Goal: Find specific page/section: Find specific page/section

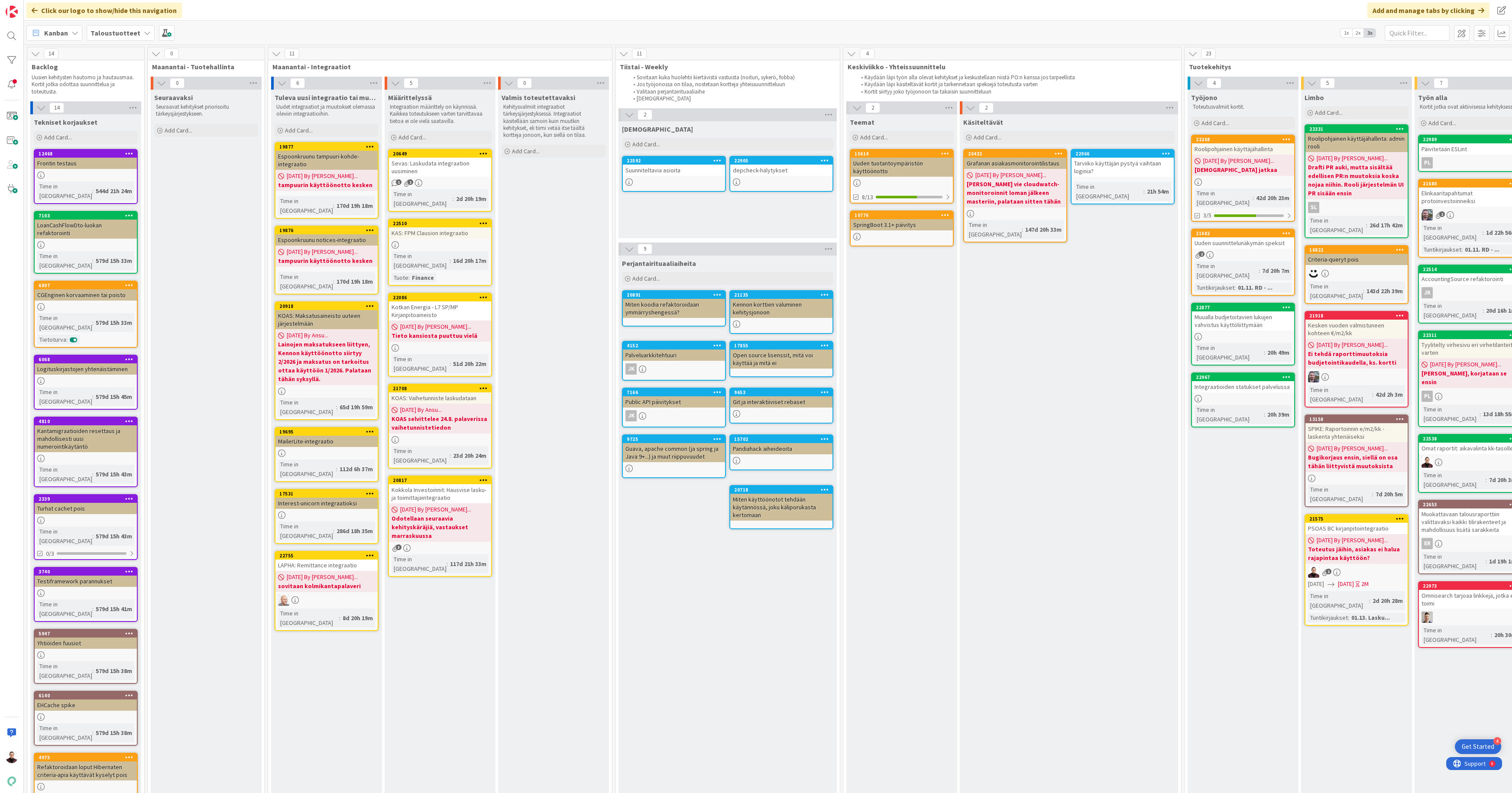
click at [417, 301] on div "Kotkan Energia - L7 SP/MP Kirjanpitoaineisto" at bounding box center [440, 311] width 102 height 19
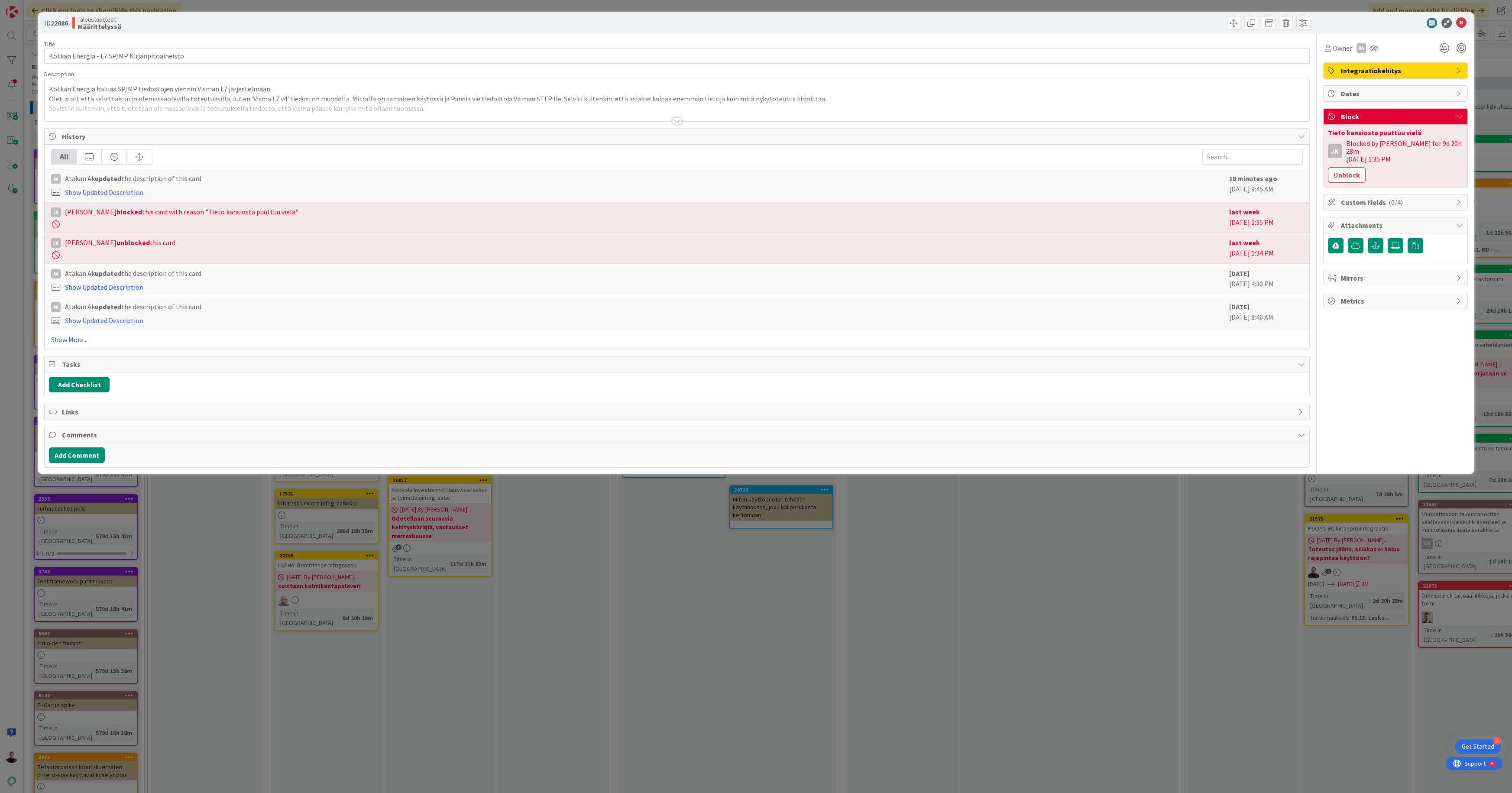
click at [676, 121] on div at bounding box center [677, 121] width 10 height 7
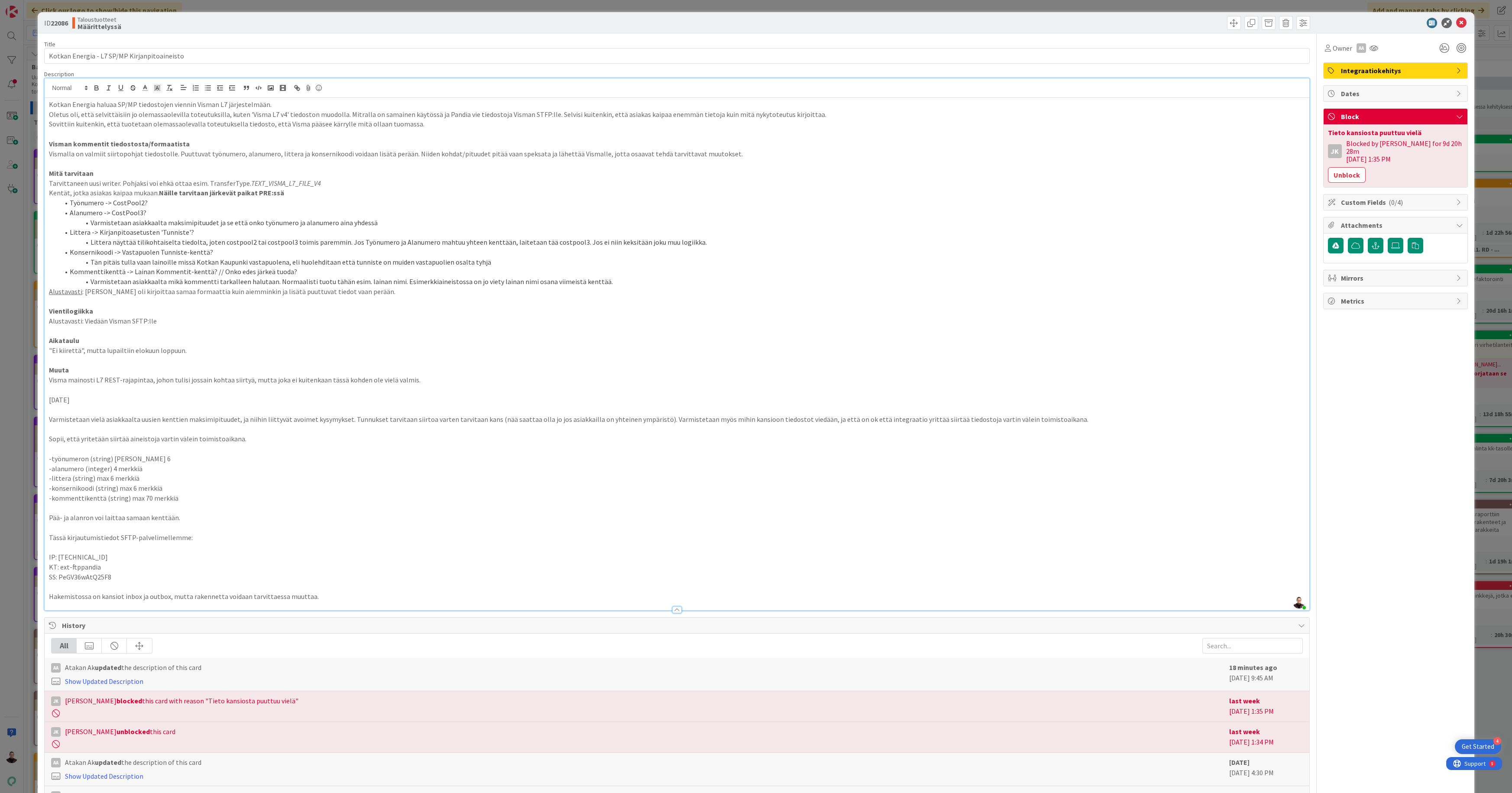
click at [19, 494] on div "ID 22086 Taloustuotteet Määrittelyssä Title 44 / 128 Kotkan Energia - L7 SP/MP …" at bounding box center [756, 396] width 1512 height 793
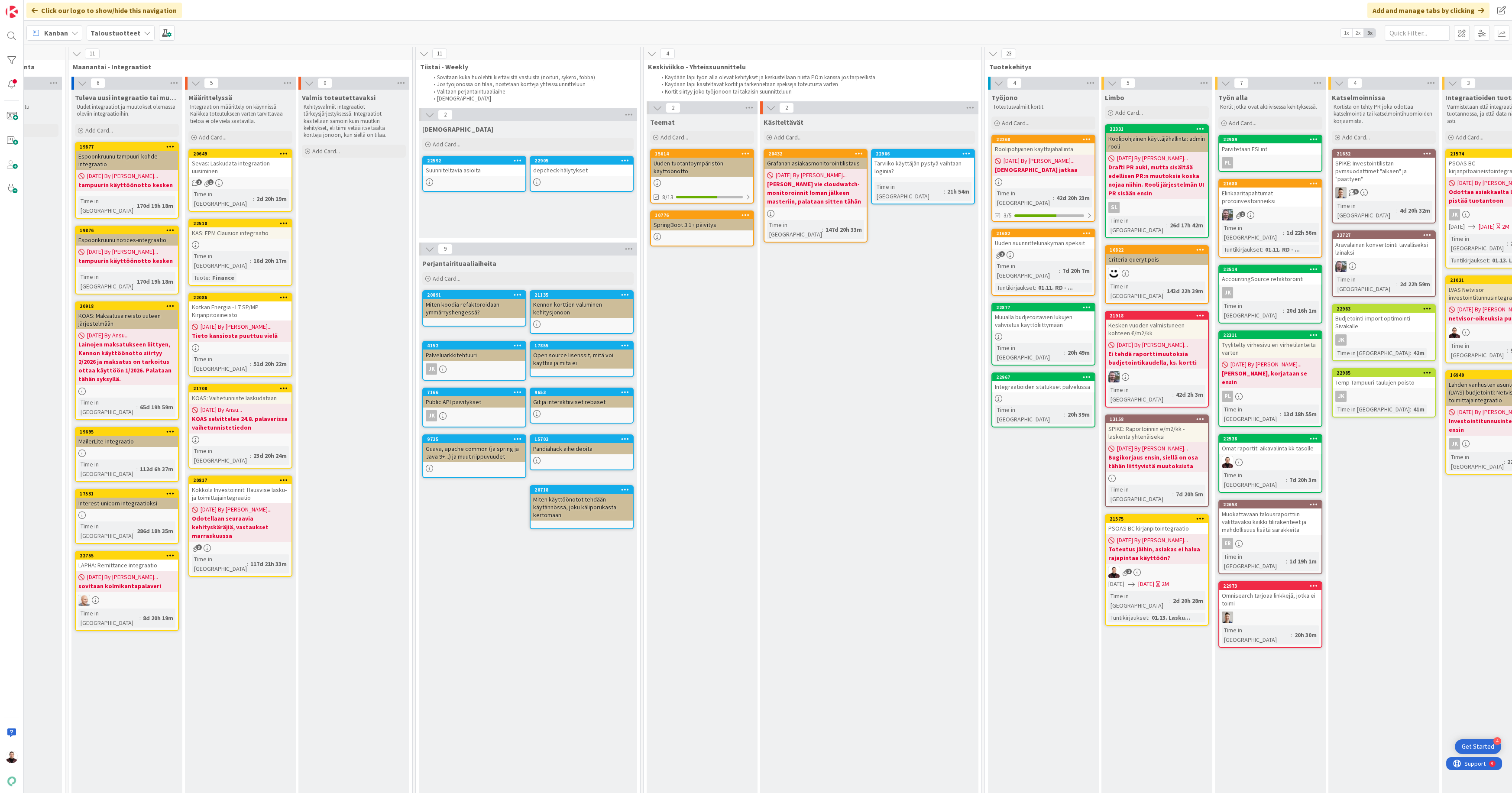
scroll to position [0, 412]
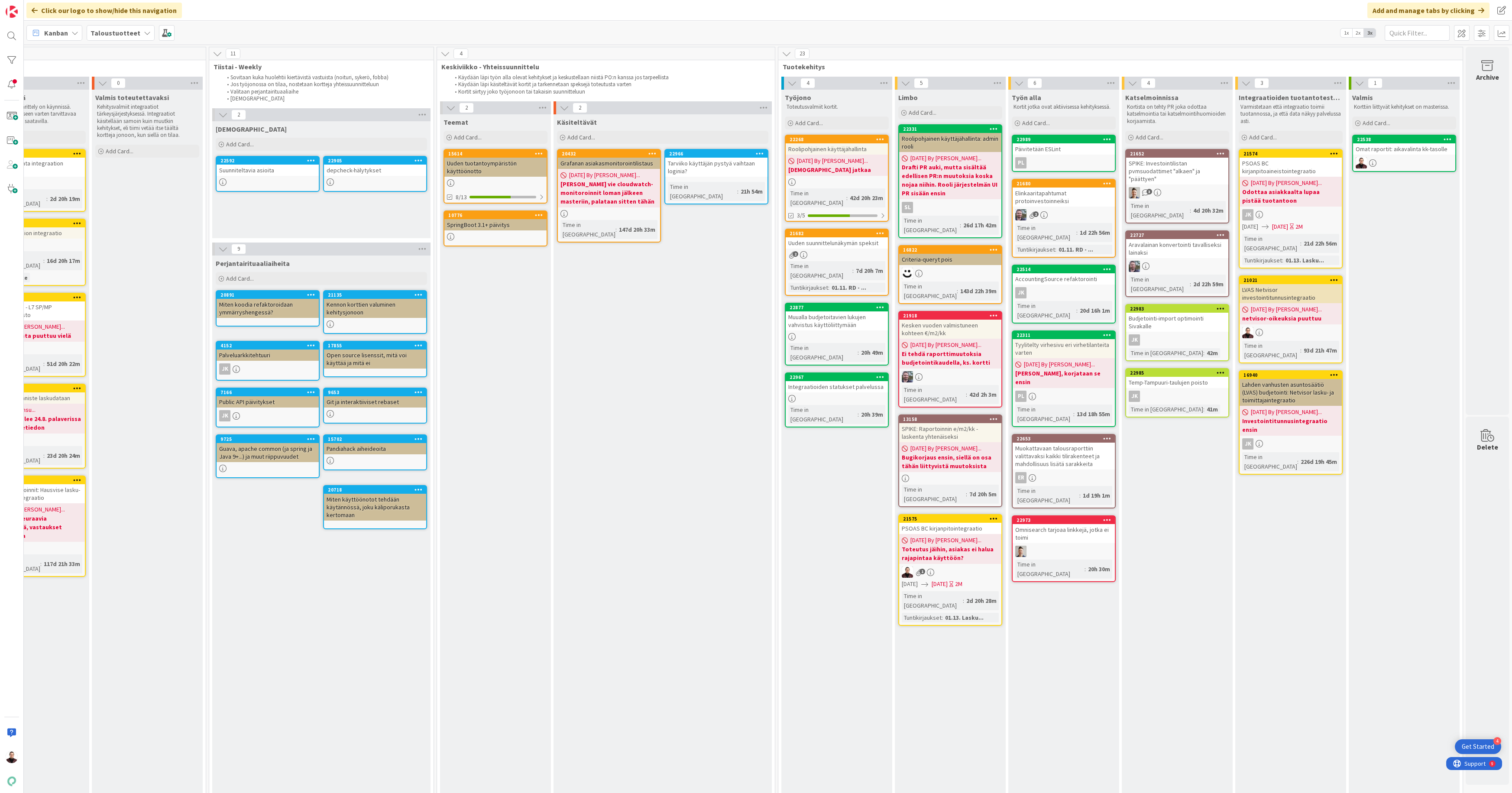
click at [835, 381] on div "Integraatioiden statukset palvelussa" at bounding box center [836, 386] width 102 height 11
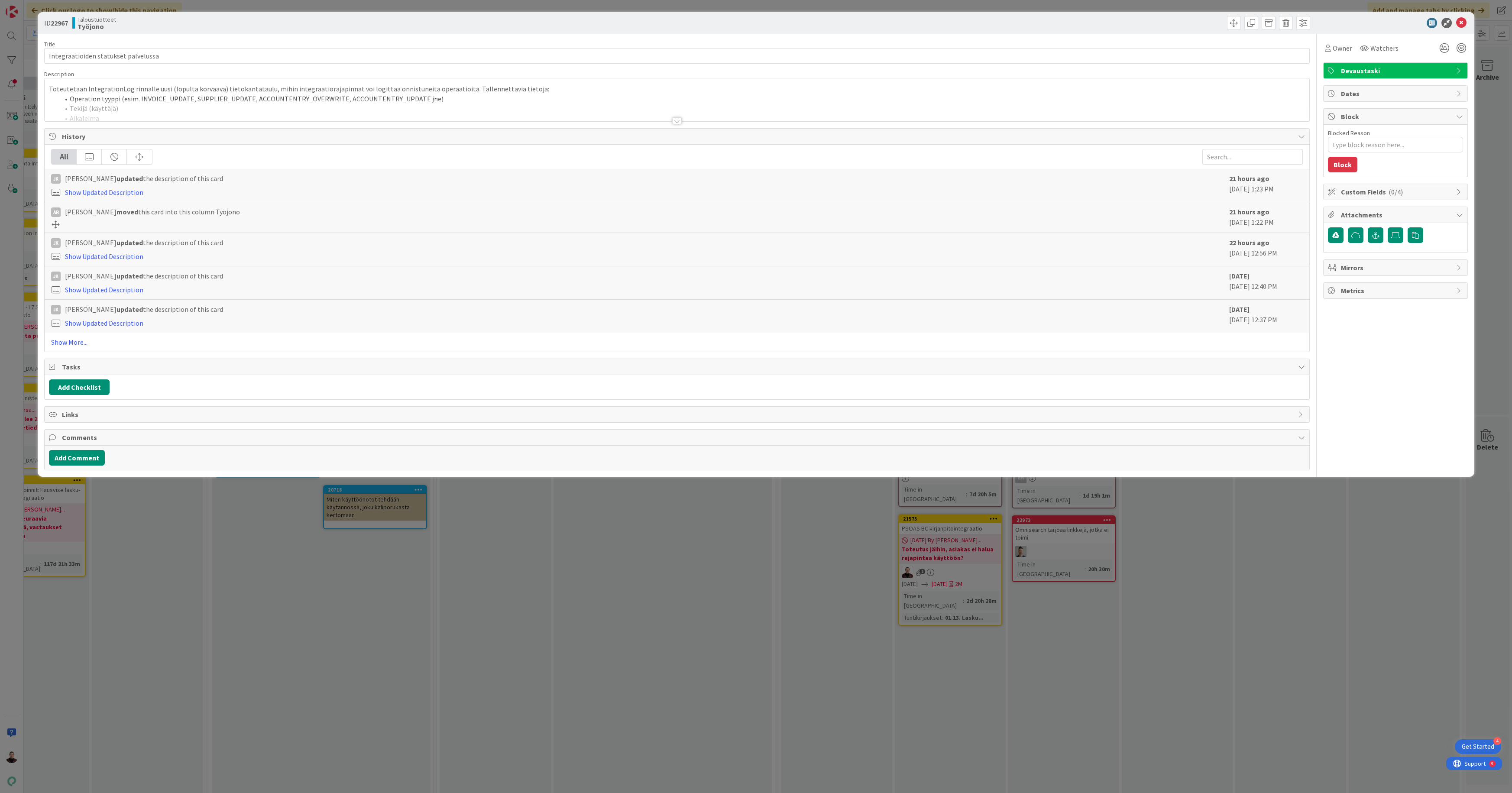
click at [675, 120] on div at bounding box center [677, 121] width 10 height 7
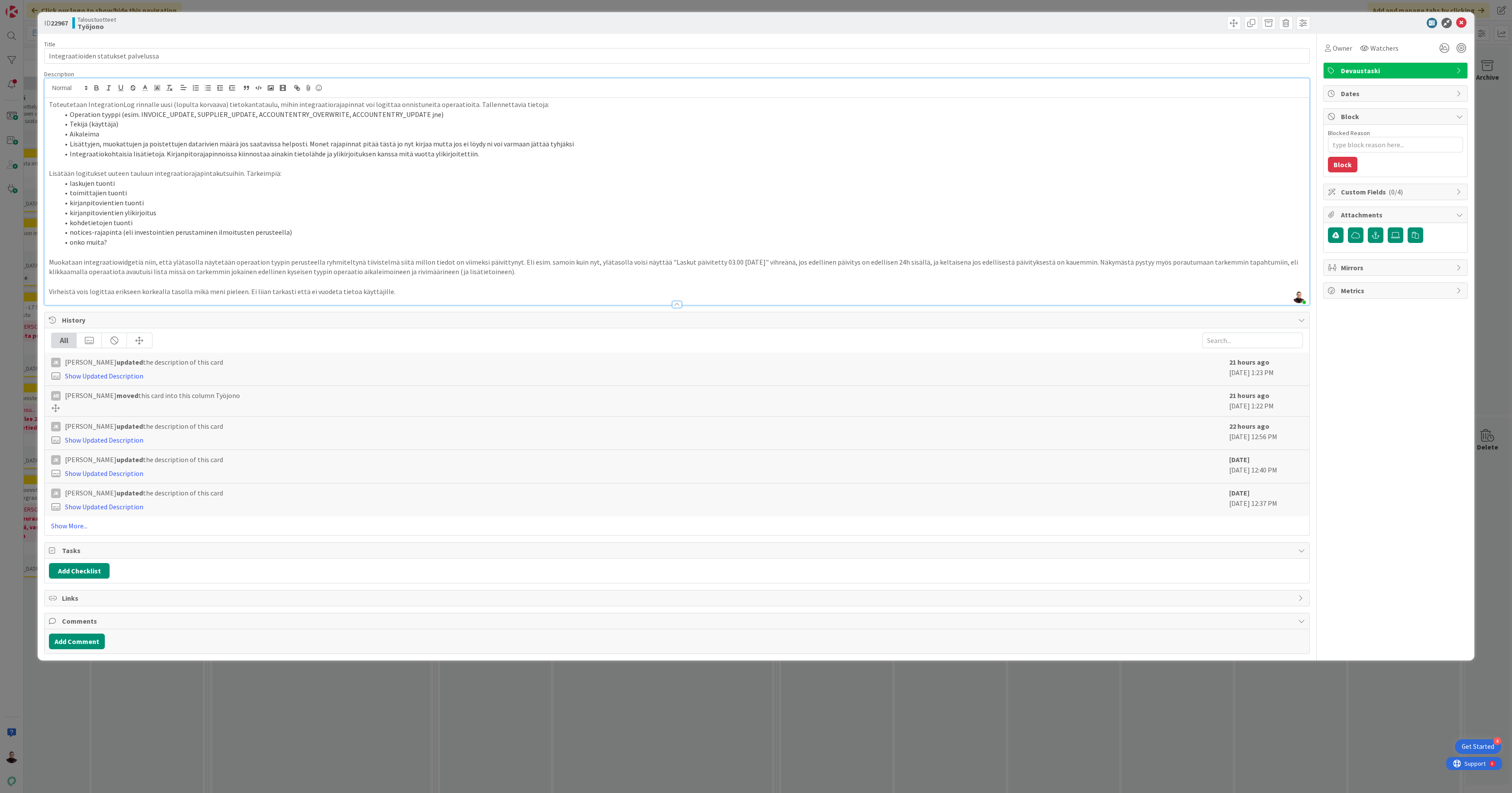
click at [18, 192] on div "ID 22967 Taloustuotteet Työjono Title 36 / 128 Integraatioiden statukset palvel…" at bounding box center [756, 396] width 1512 height 793
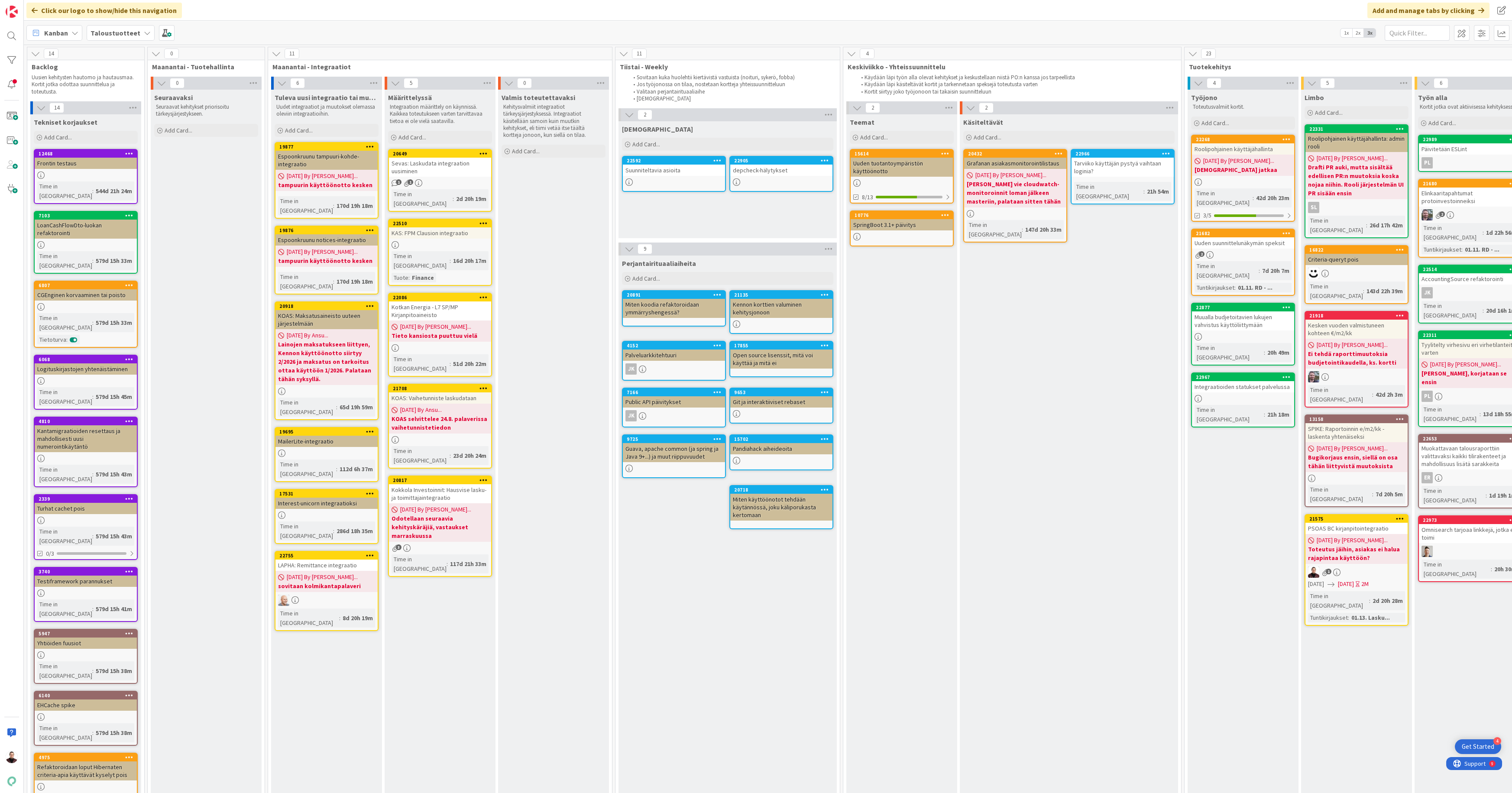
click at [419, 301] on div "Kotkan Energia - L7 SP/MP Kirjanpitoaineisto" at bounding box center [440, 311] width 102 height 19
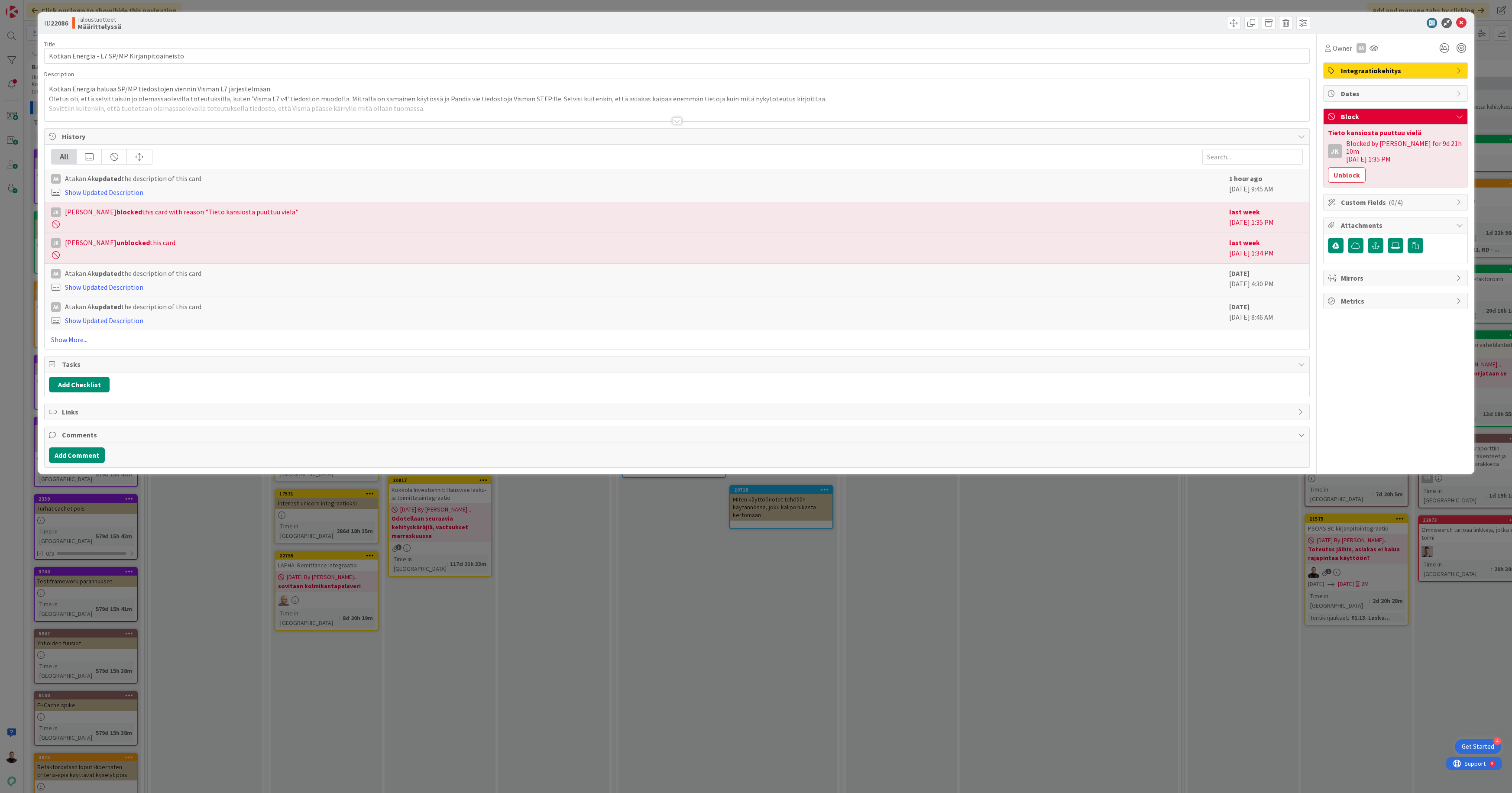
click at [511, 544] on div "ID 22086 Taloustuotteet Määrittelyssä Title 44 / 128 Kotkan Energia - L7 SP/MP …" at bounding box center [756, 396] width 1512 height 793
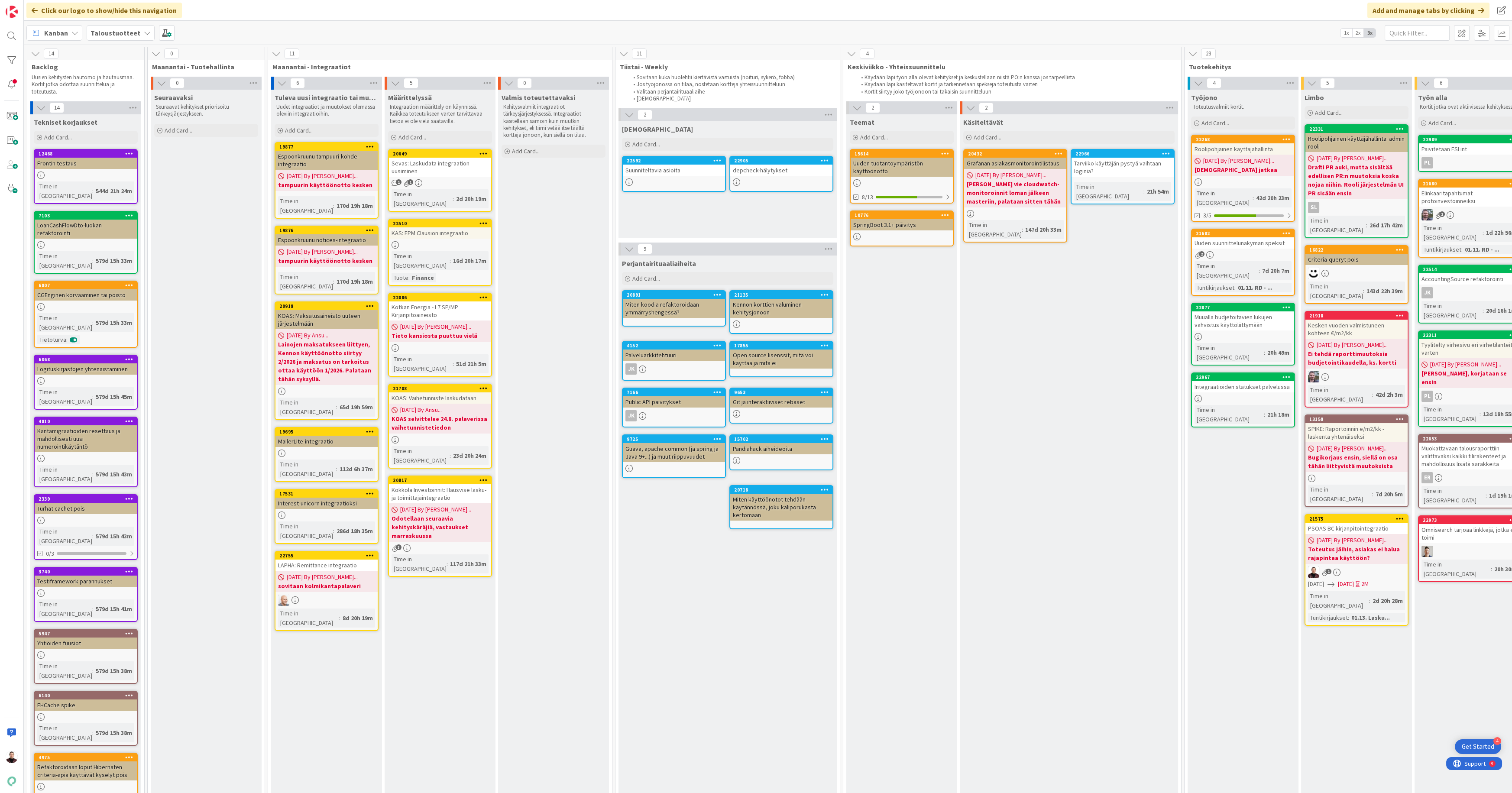
click at [434, 301] on div "Kotkan Energia - L7 SP/MP Kirjanpitoaineisto" at bounding box center [440, 311] width 102 height 19
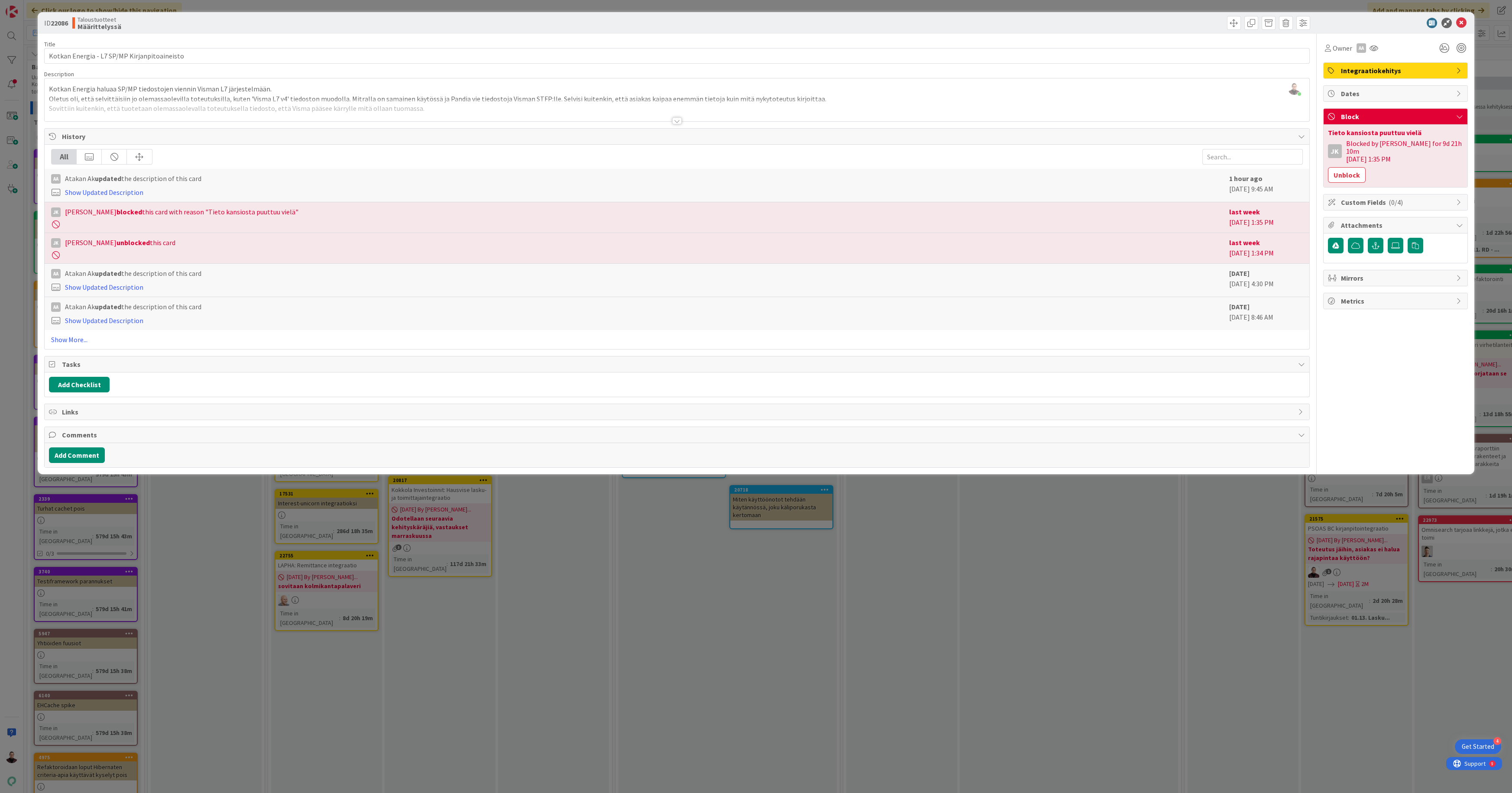
click at [675, 122] on div at bounding box center [677, 121] width 10 height 7
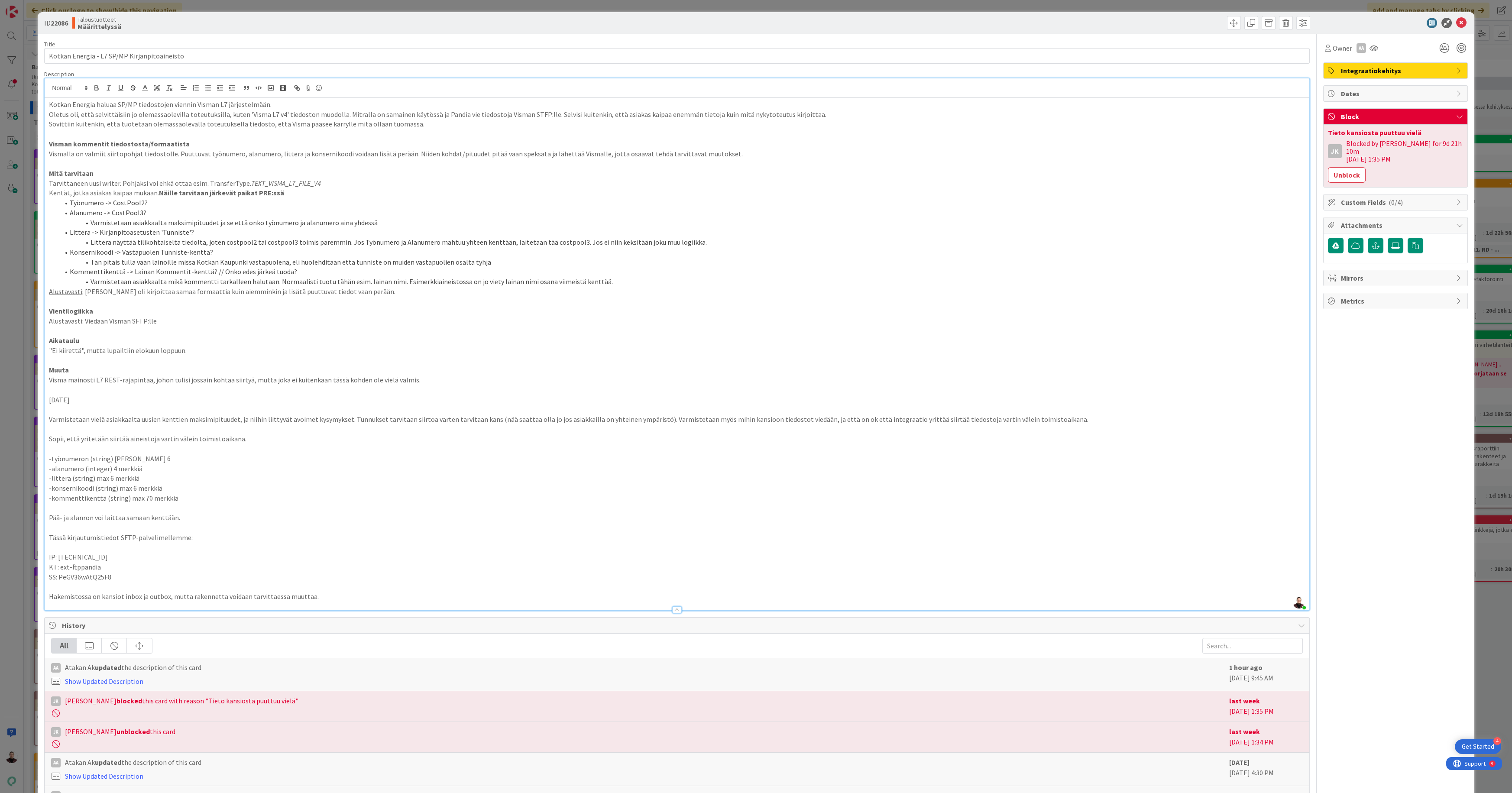
click at [129, 554] on p "IP: [TECHNICAL_ID]" at bounding box center [676, 556] width 1255 height 10
drag, startPoint x: 104, startPoint y: 554, endPoint x: 58, endPoint y: 554, distance: 46.0
click at [58, 554] on p "IP: [TECHNICAL_ID]" at bounding box center [676, 556] width 1255 height 10
copy span "[TECHNICAL_ID]"
click at [115, 575] on p "SS: PeGV36wAtQ25F8" at bounding box center [676, 577] width 1255 height 10
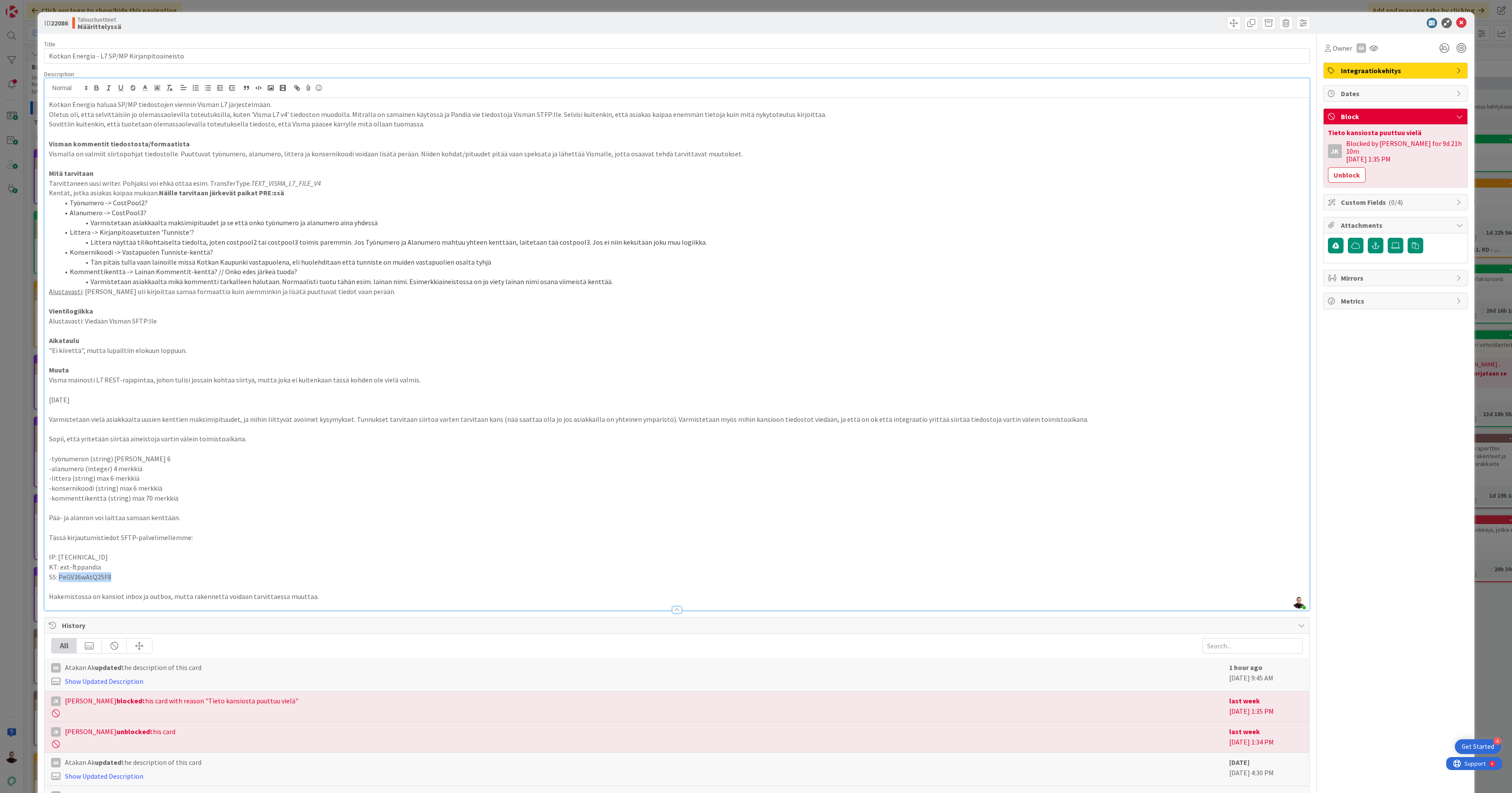
drag, startPoint x: 117, startPoint y: 576, endPoint x: 58, endPoint y: 576, distance: 59.0
click at [58, 576] on p "SS: PeGV36wAtQ25F8" at bounding box center [676, 577] width 1255 height 10
copy span "PeGV36wAtQ25F8"
click at [122, 569] on p "KT: ext-ftppandia" at bounding box center [676, 567] width 1255 height 10
drag, startPoint x: 99, startPoint y: 566, endPoint x: 59, endPoint y: 567, distance: 40.0
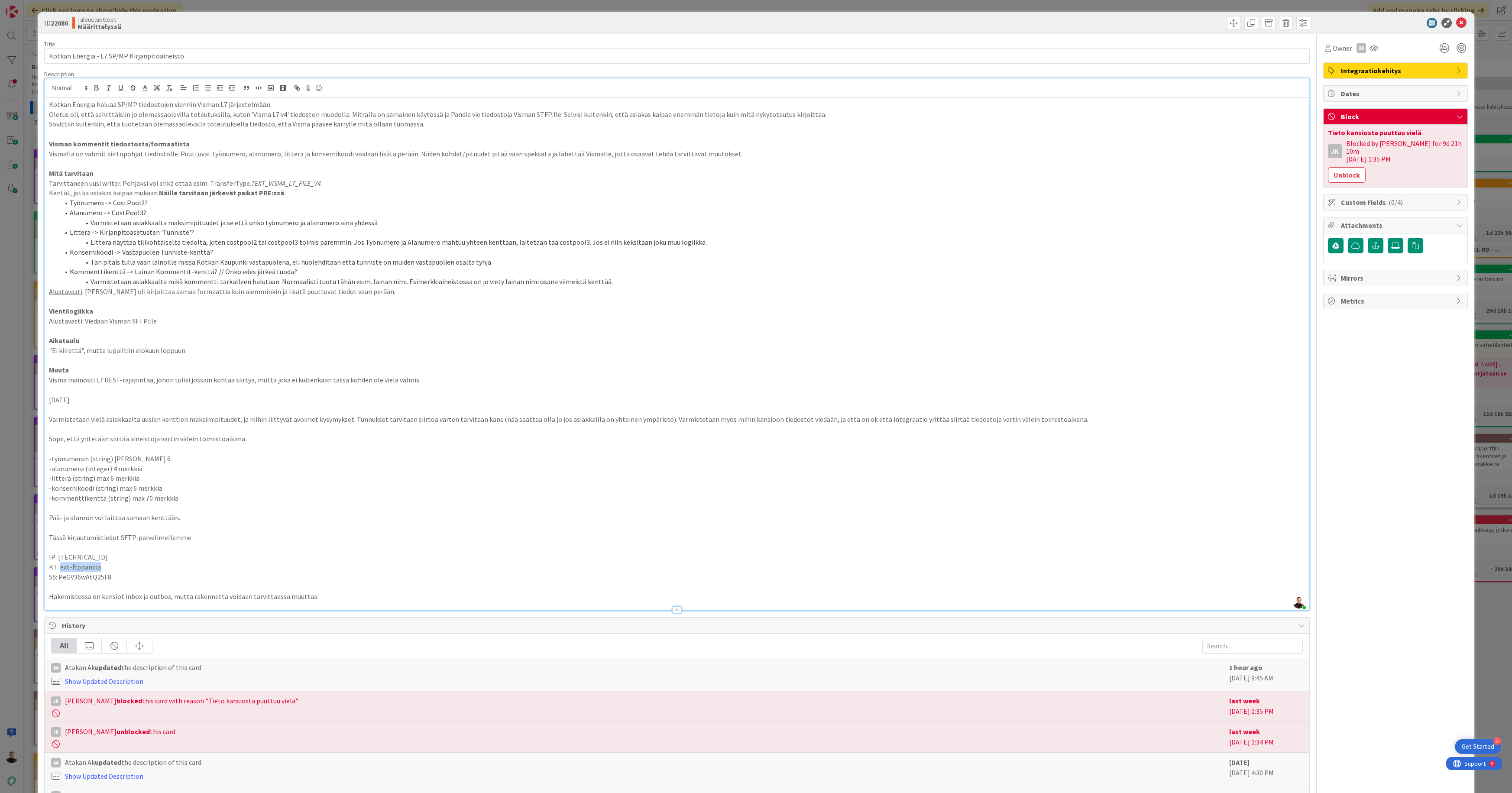
click at [59, 567] on p "KT: ext-ftppandia" at bounding box center [676, 567] width 1255 height 10
copy span "ext-ftppandia"
click at [1030, 496] on p "-kommenttikenttä (string) max 70 merkkiä" at bounding box center [676, 498] width 1255 height 10
click at [19, 381] on div "ID 22086 Taloustuotteet Määrittelyssä Title 44 / 128 Kotkan Energia - L7 SP/MP …" at bounding box center [756, 396] width 1512 height 793
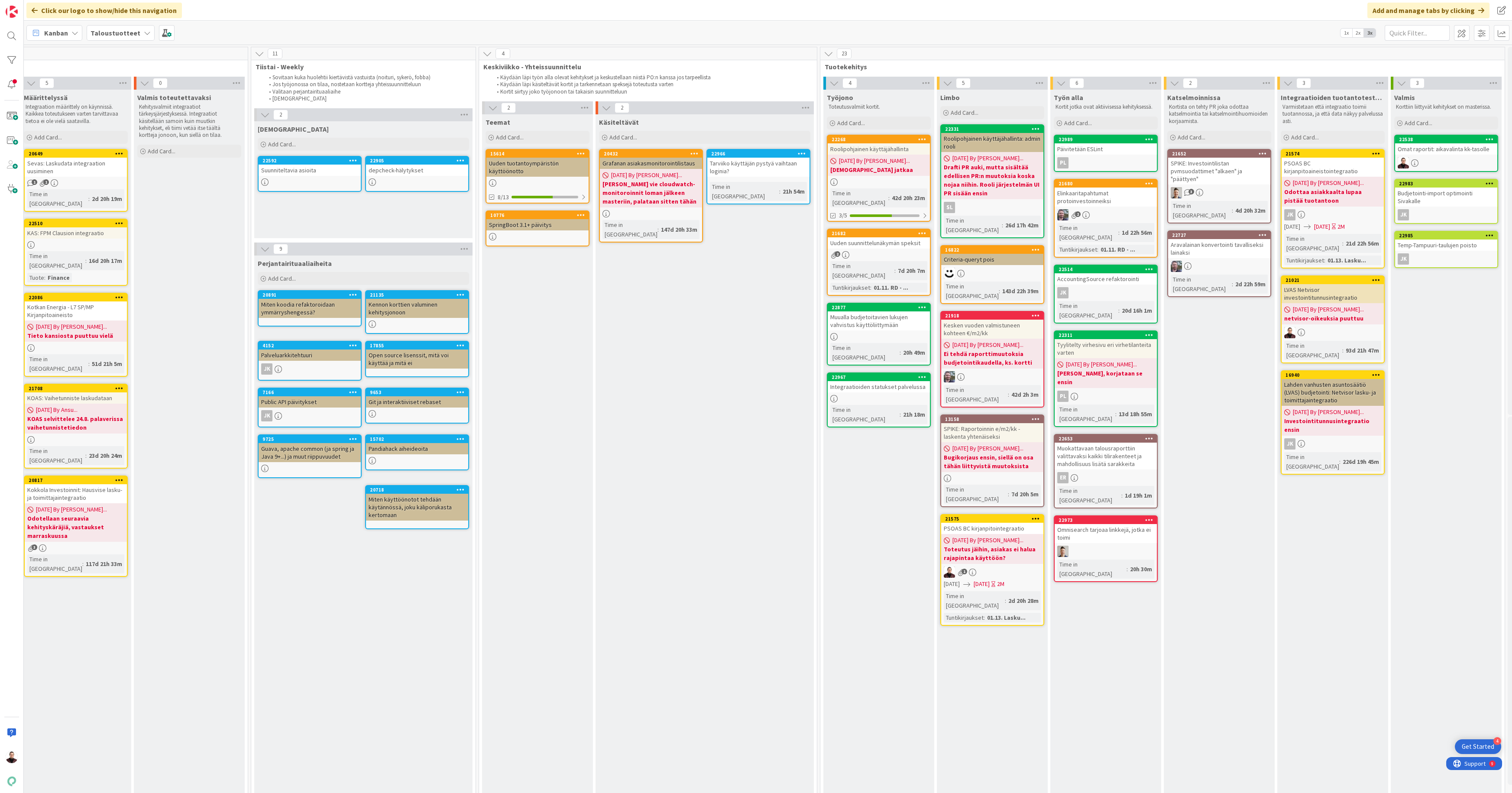
scroll to position [0, 412]
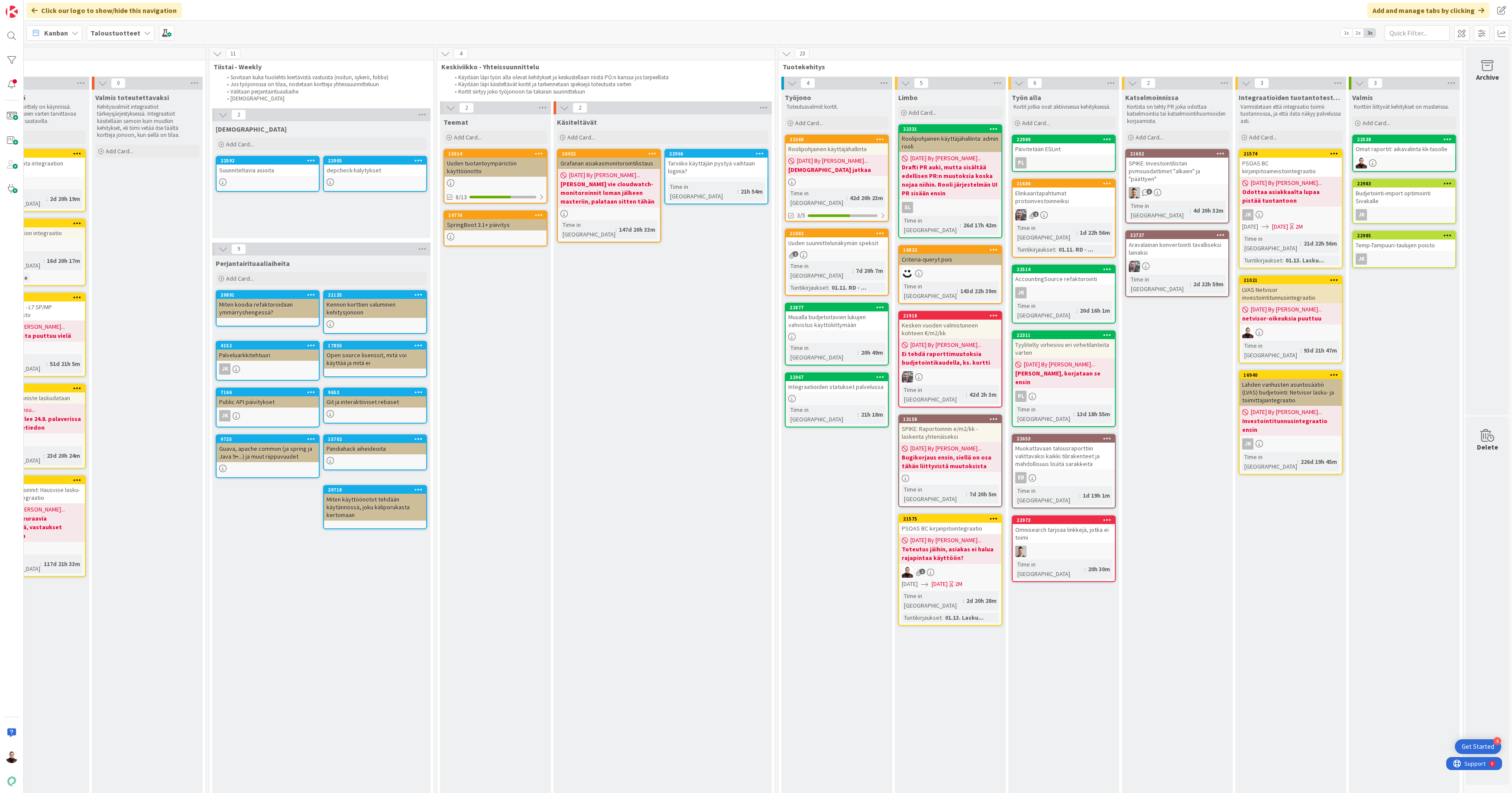
click at [826, 381] on div "Integraatioiden statukset palvelussa" at bounding box center [836, 386] width 102 height 11
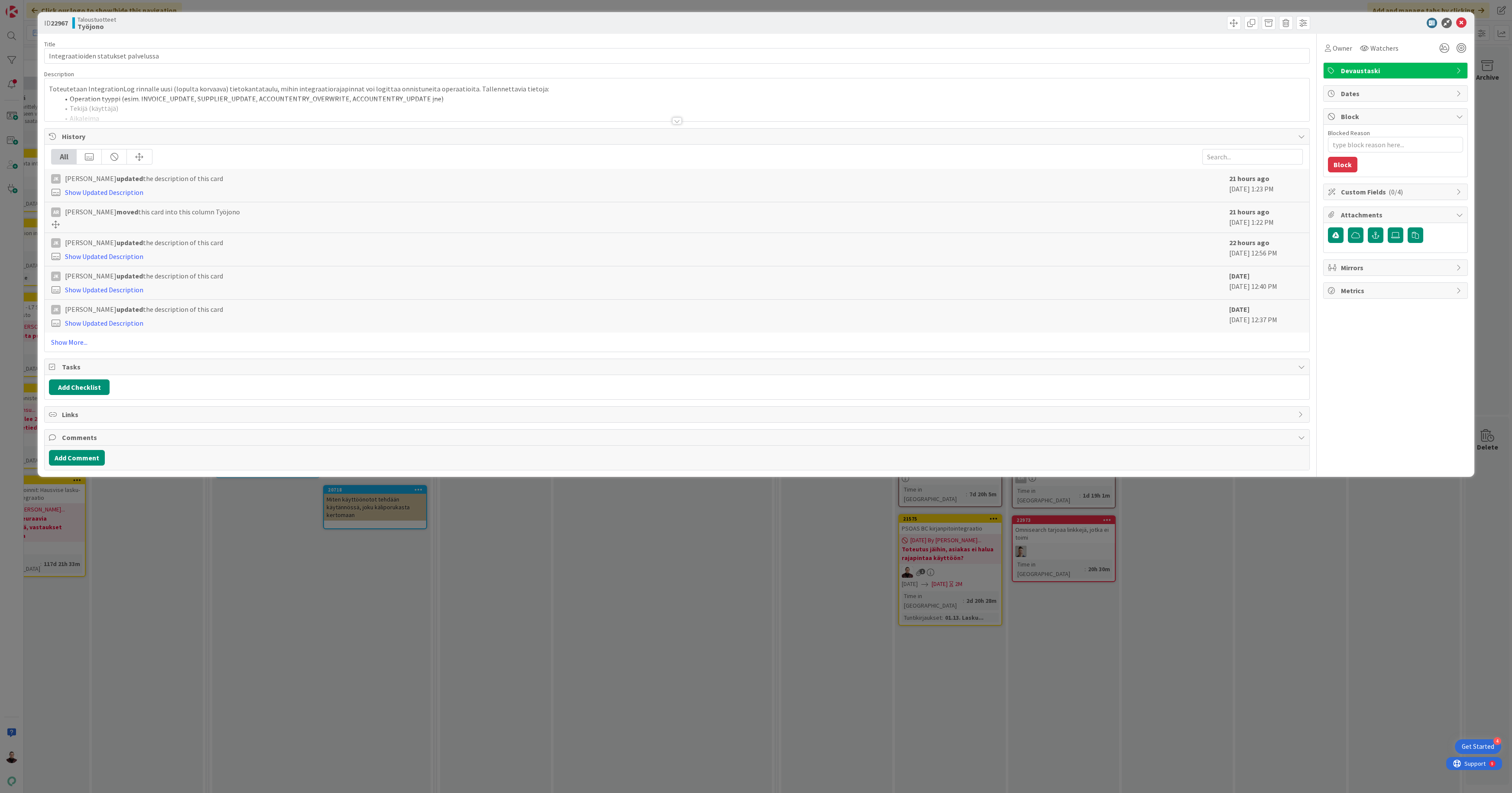
click at [675, 123] on div at bounding box center [677, 121] width 10 height 7
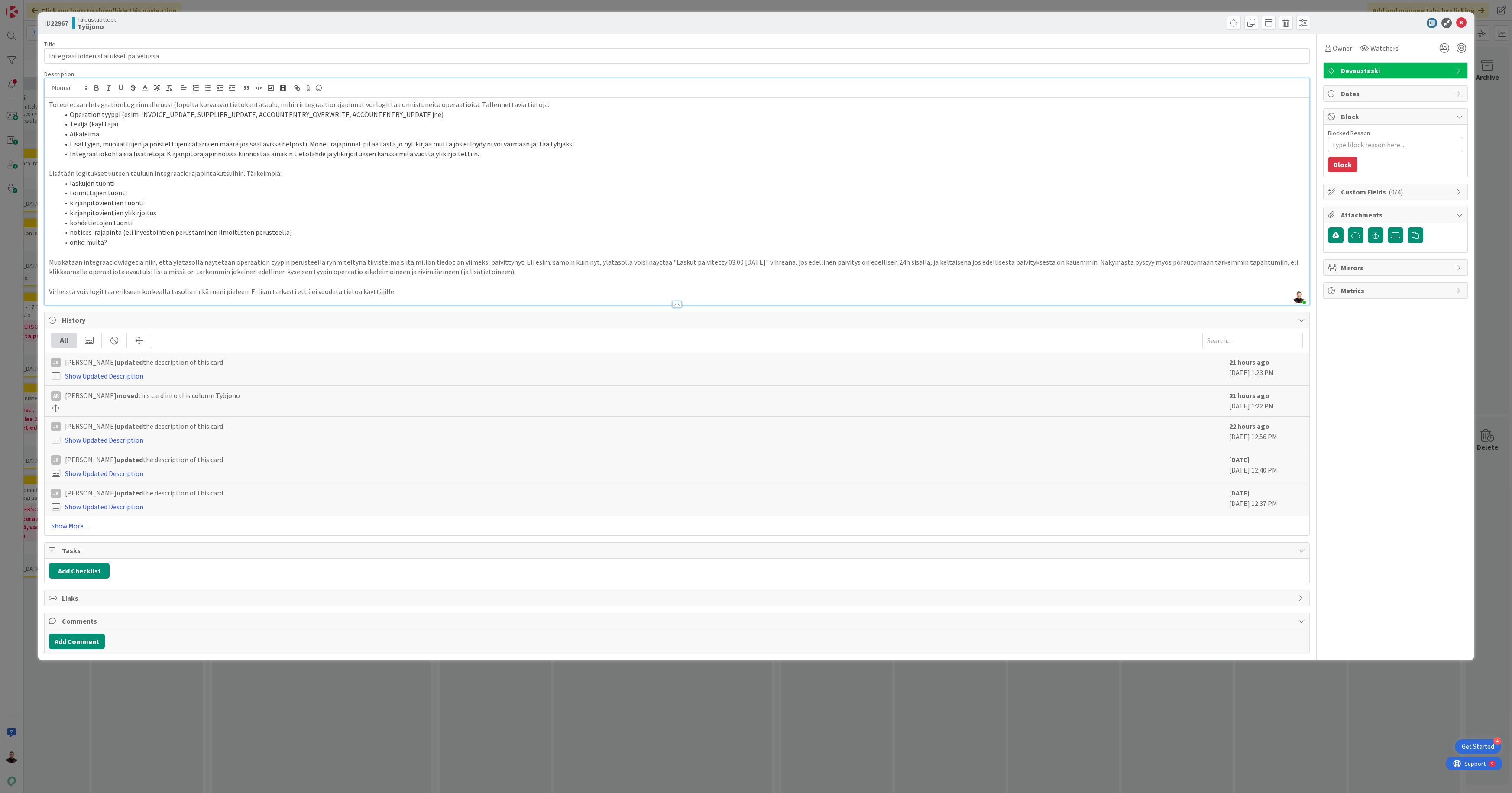
click at [689, 765] on div "ID 22967 Taloustuotteet Työjono Title 36 / 128 Integraatioiden statukset palvel…" at bounding box center [756, 396] width 1512 height 793
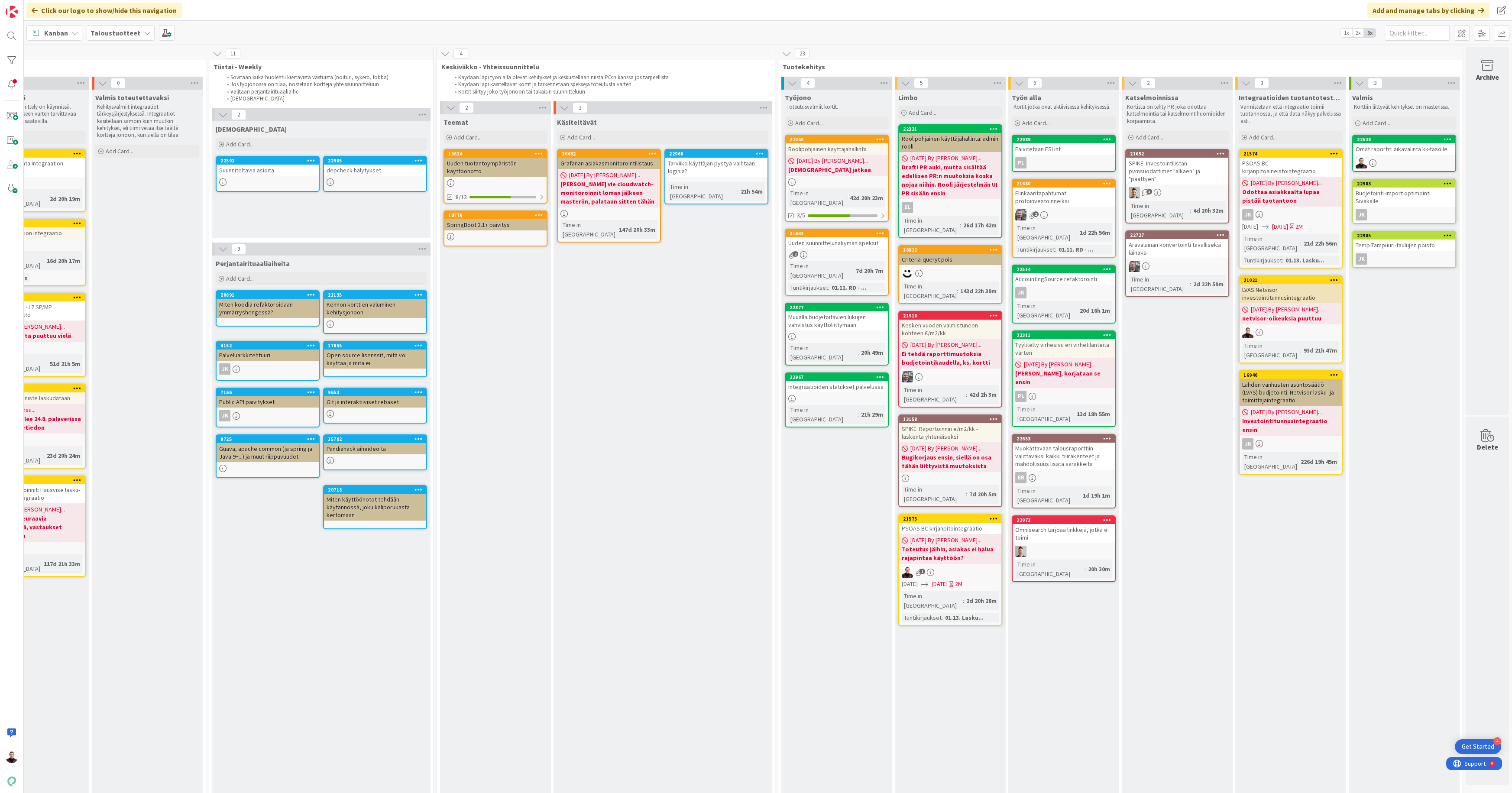
click at [814, 311] on div "Muualla budjetoitavien lukujen vahvistus käyttöliittymään" at bounding box center [836, 321] width 102 height 19
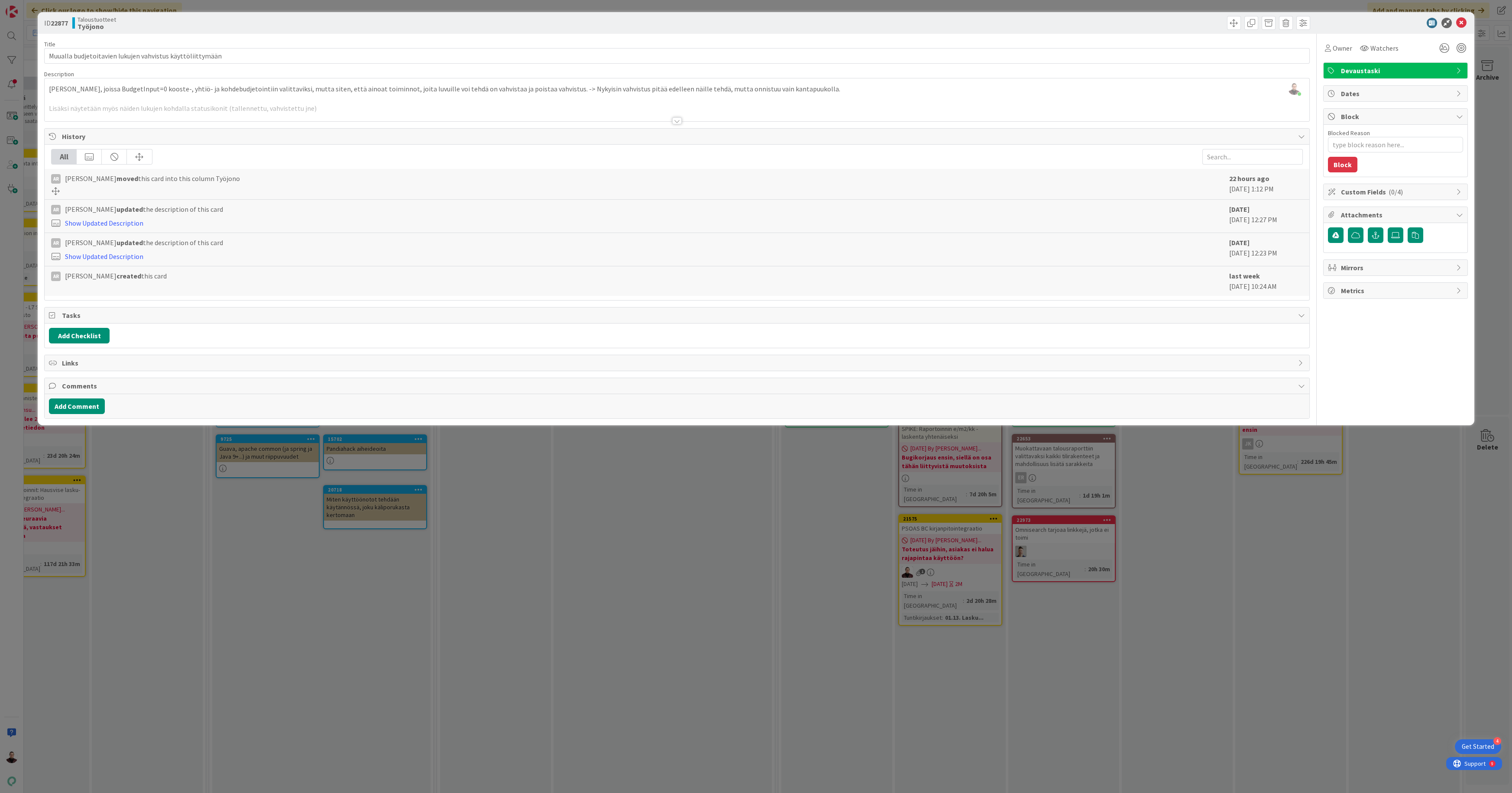
click at [680, 121] on div at bounding box center [677, 121] width 10 height 7
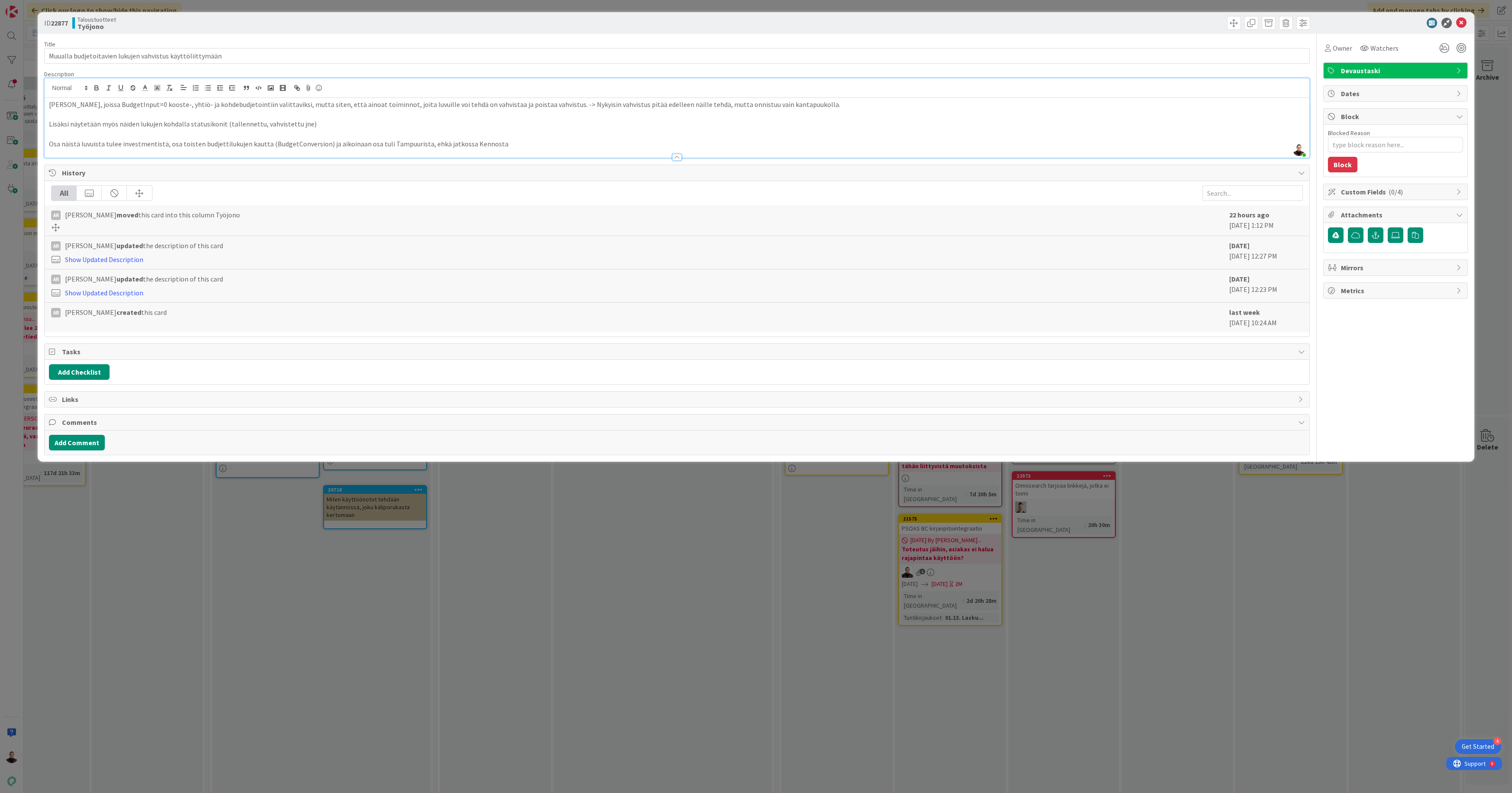
click at [620, 579] on div "ID 22877 Taloustuotteet Työjono Title 57 / 128 Muualla budjetoitavien lukujen v…" at bounding box center [756, 396] width 1512 height 793
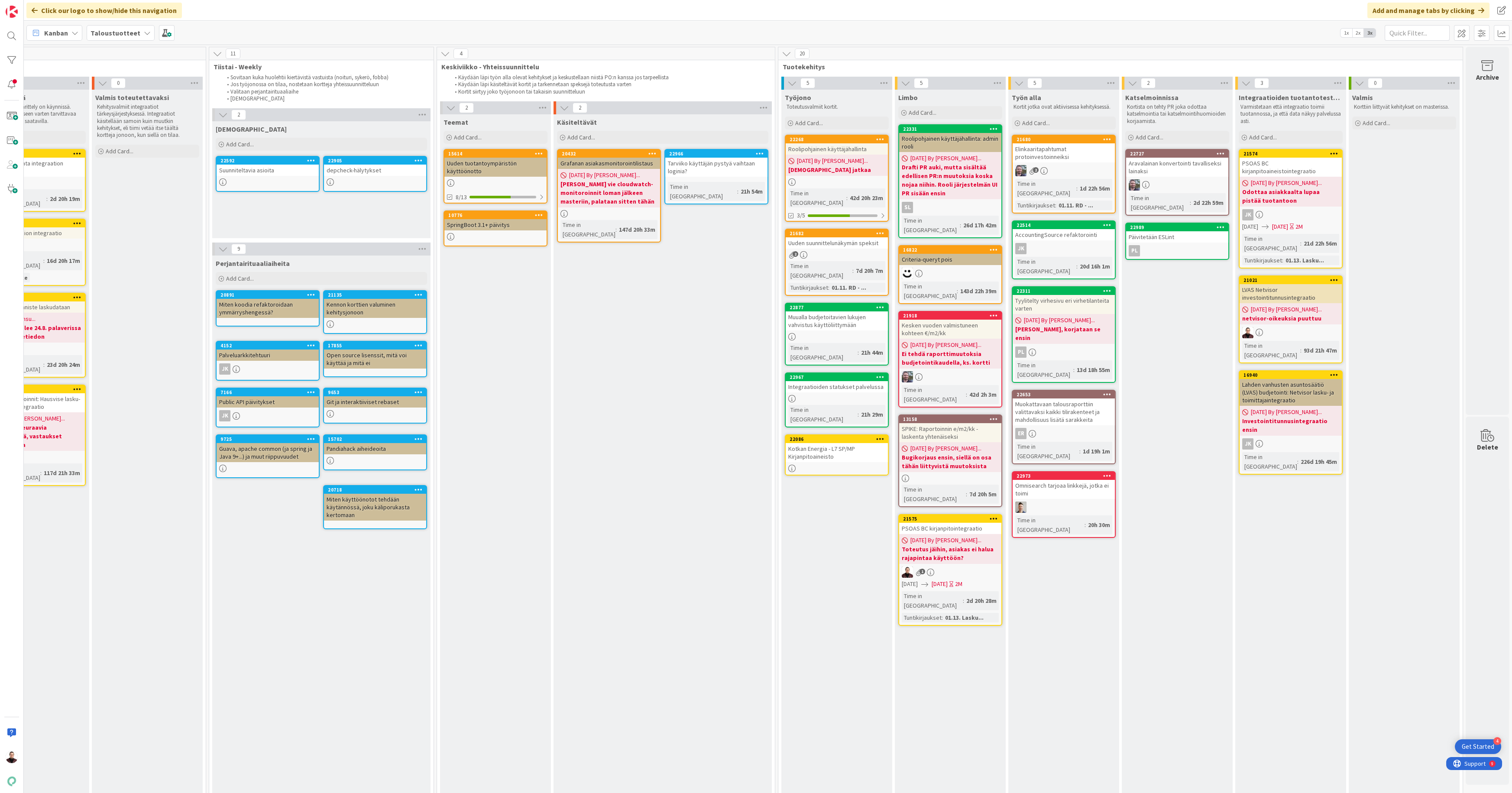
click at [824, 443] on div "Kotkan Energia - L7 SP/MP Kirjanpitoaineisto" at bounding box center [836, 453] width 102 height 19
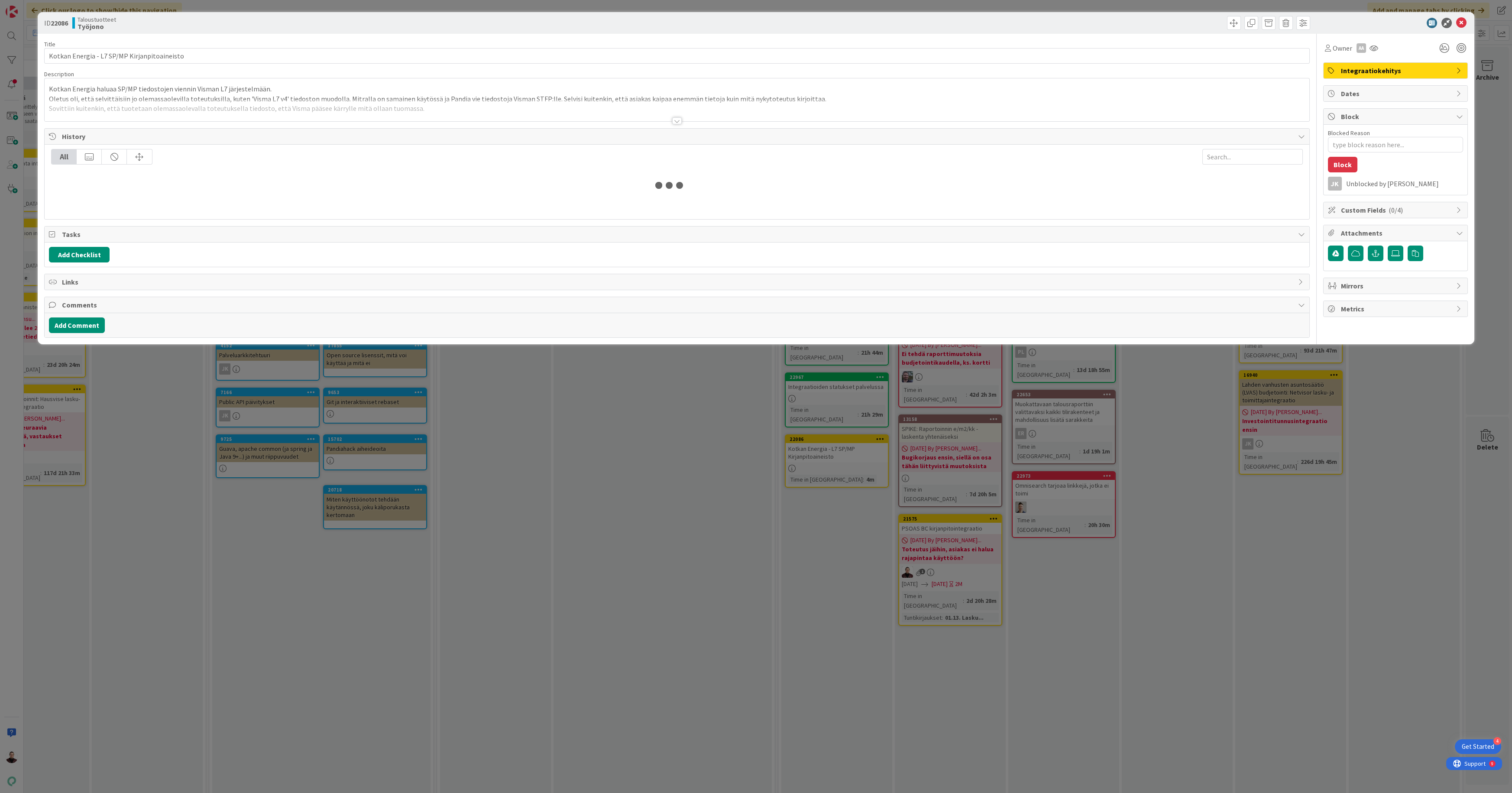
type textarea "x"
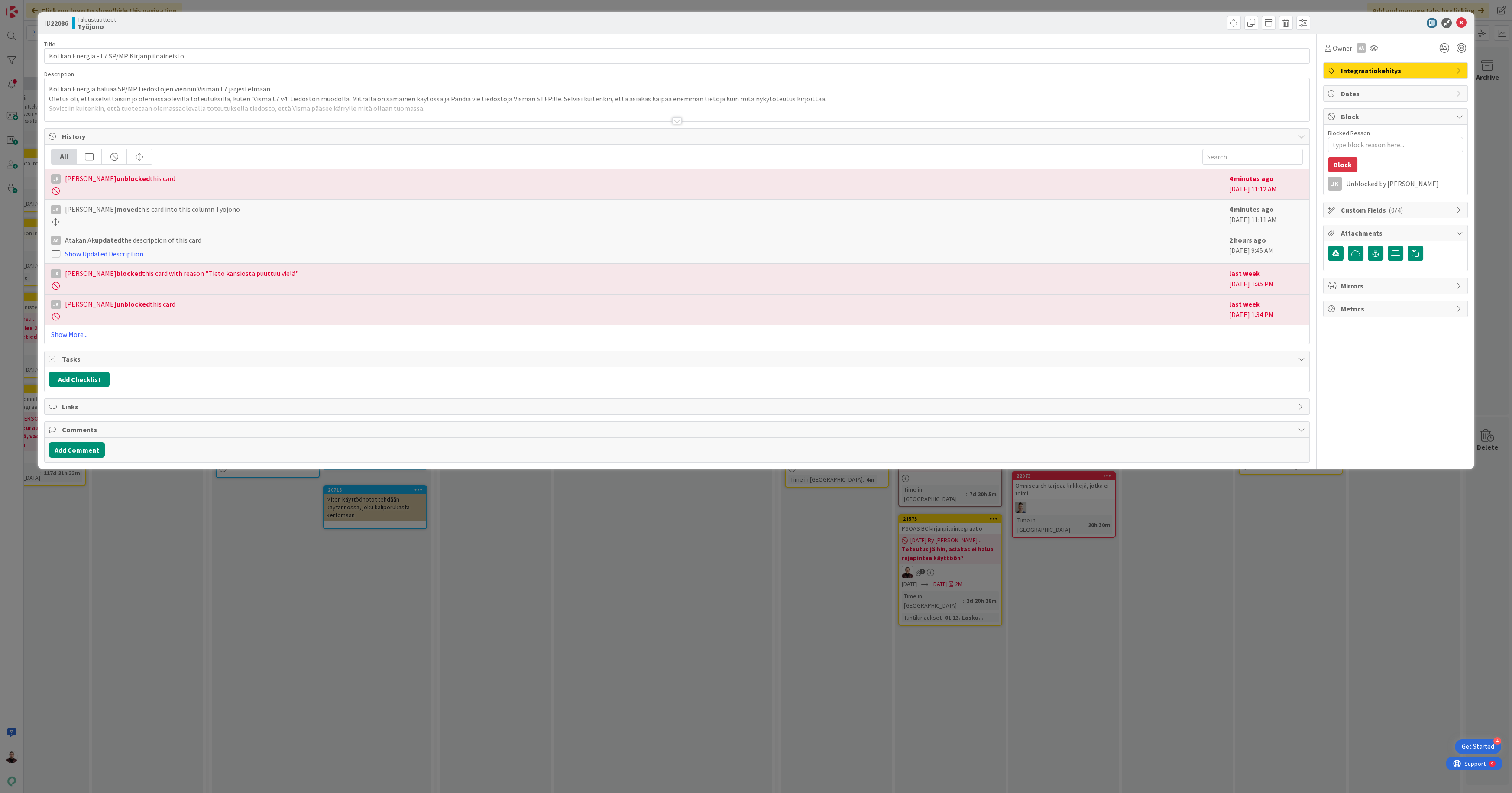
click at [683, 120] on div at bounding box center [677, 109] width 1264 height 22
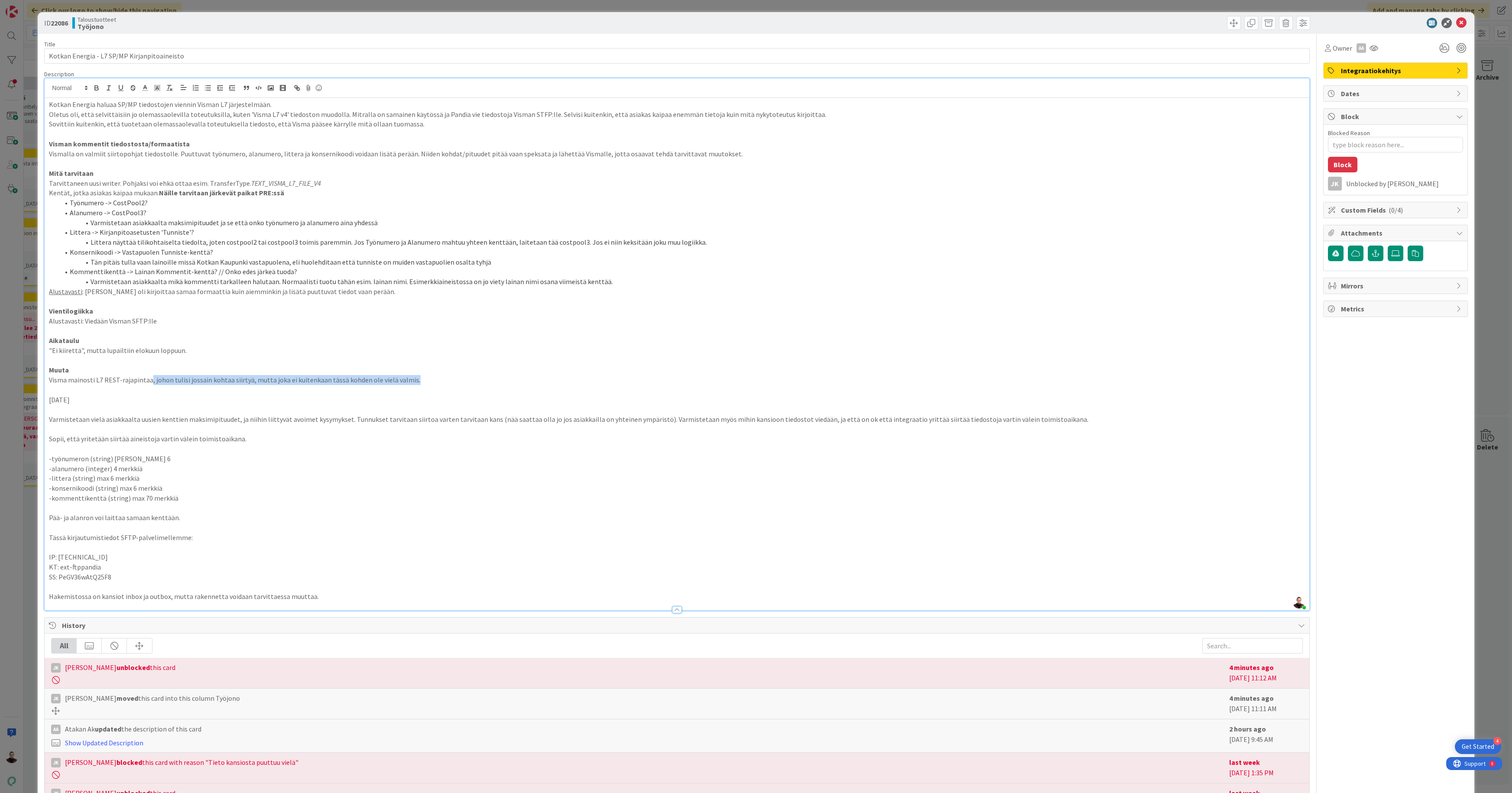
drag, startPoint x: 360, startPoint y: 381, endPoint x: 147, endPoint y: 375, distance: 213.1
click at [147, 375] on p "Visma mainosti L7 REST-rajapintaa, johon tulisi jossain kohtaa siirtyä, mutta j…" at bounding box center [676, 380] width 1255 height 10
click at [538, 285] on li "Varmistetaan asiakkaalta mikä kommentti tarkalleen halutaan. Normaalisti tuotu …" at bounding box center [681, 282] width 1245 height 10
click at [14, 459] on div "ID 22086 Taloustuotteet Työjono Title 44 / 128 Kotkan Energia - L7 SP/MP Kirjan…" at bounding box center [756, 396] width 1512 height 793
